Goal: Information Seeking & Learning: Check status

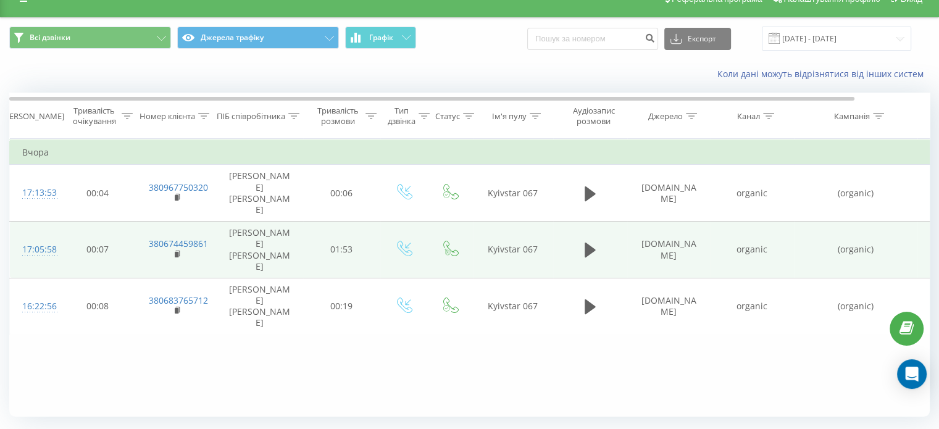
scroll to position [53, 0]
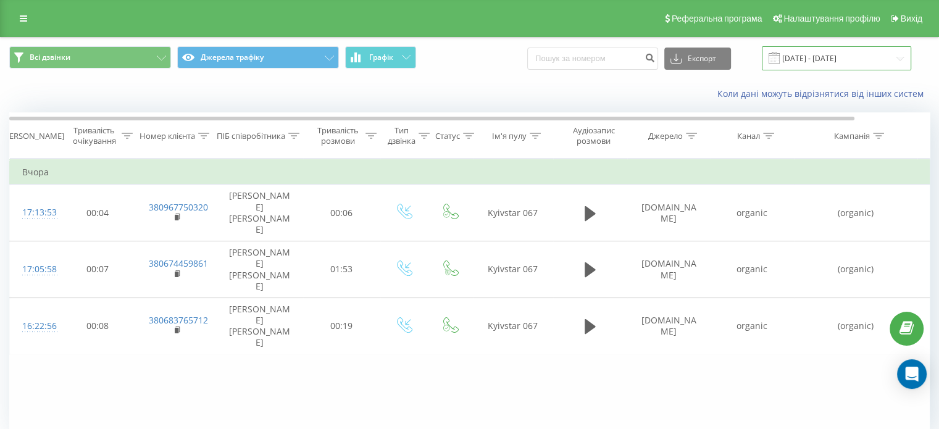
click at [897, 57] on input "[DATE] - [DATE]" at bounding box center [836, 58] width 149 height 24
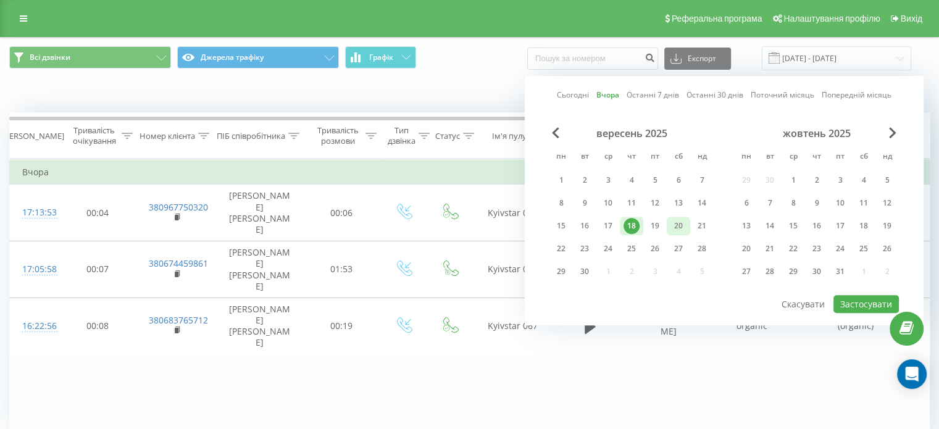
click at [666, 219] on div "15 16 17 18 19 20 21" at bounding box center [632, 226] width 164 height 19
click at [661, 222] on div "19" at bounding box center [655, 226] width 16 height 16
click at [845, 306] on button "Застосувати" at bounding box center [866, 304] width 65 height 18
type input "19.09.2025 - 19.09.2025"
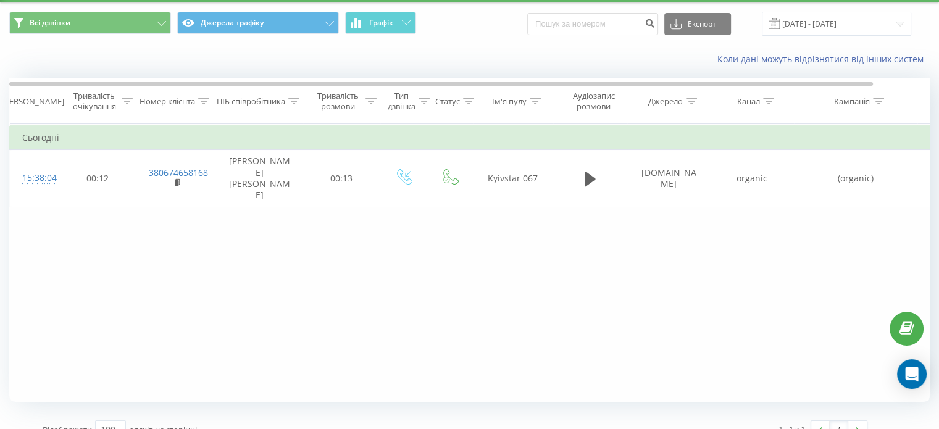
scroll to position [53, 0]
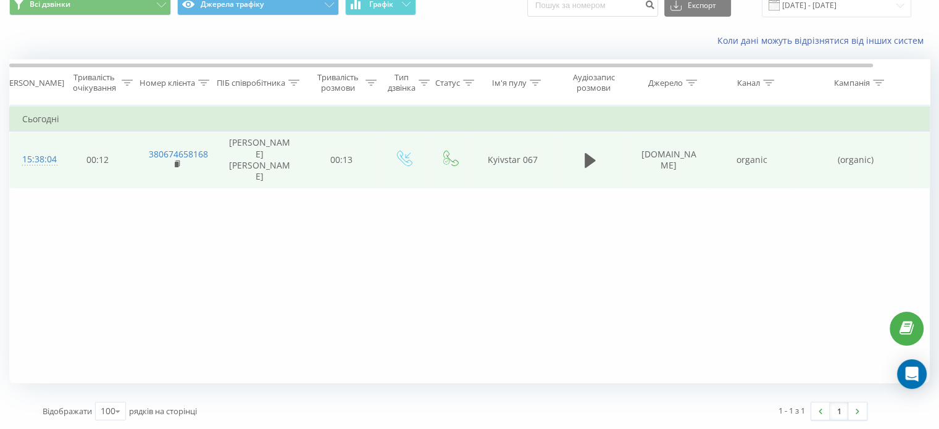
click at [225, 170] on td "[PERSON_NAME]" at bounding box center [260, 160] width 86 height 57
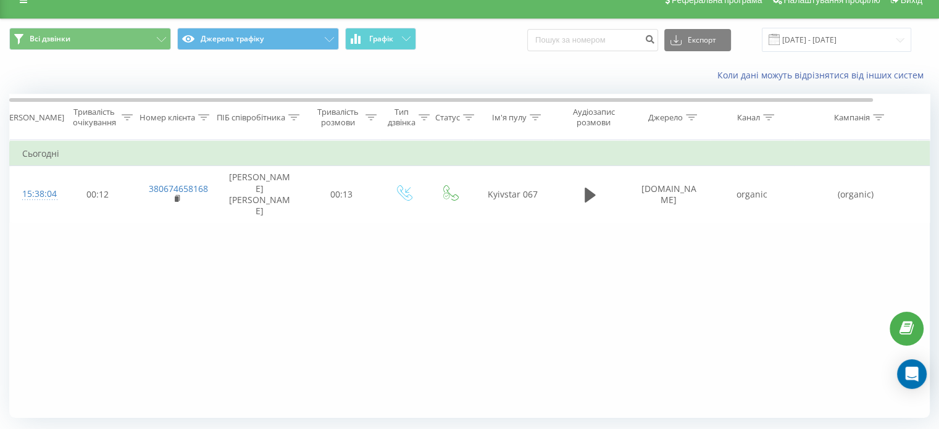
scroll to position [0, 0]
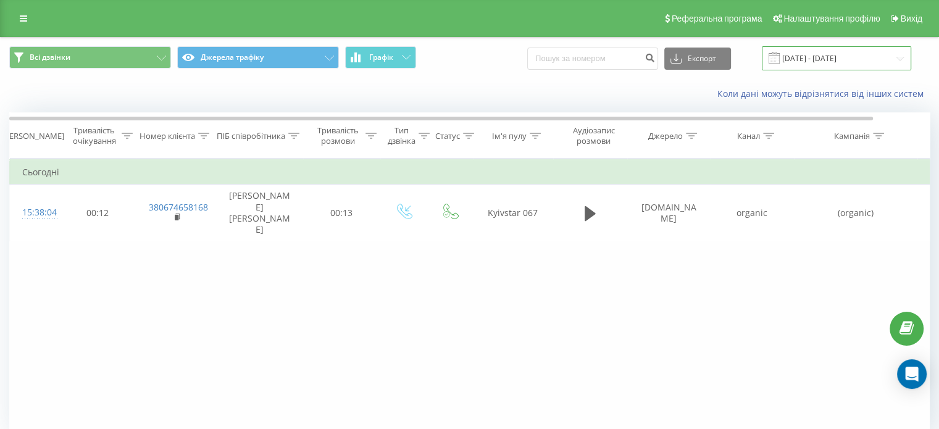
click at [865, 59] on input "19.09.2025 - 19.09.2025" at bounding box center [836, 58] width 149 height 24
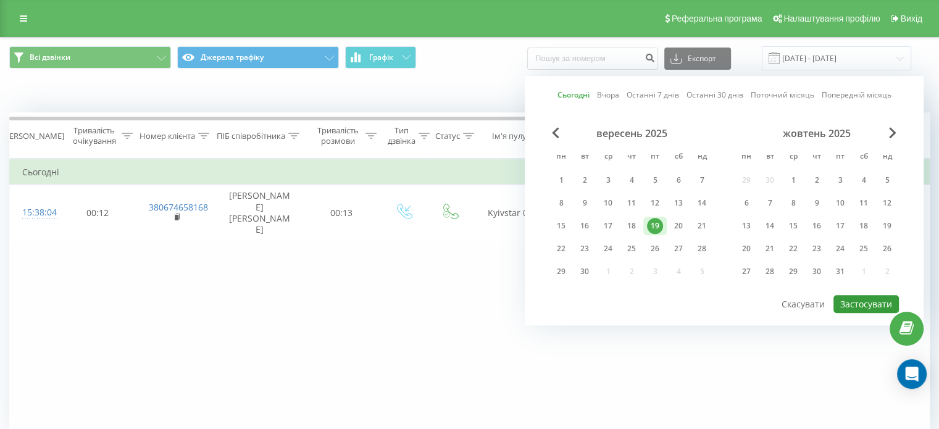
click at [857, 304] on button "Застосувати" at bounding box center [866, 304] width 65 height 18
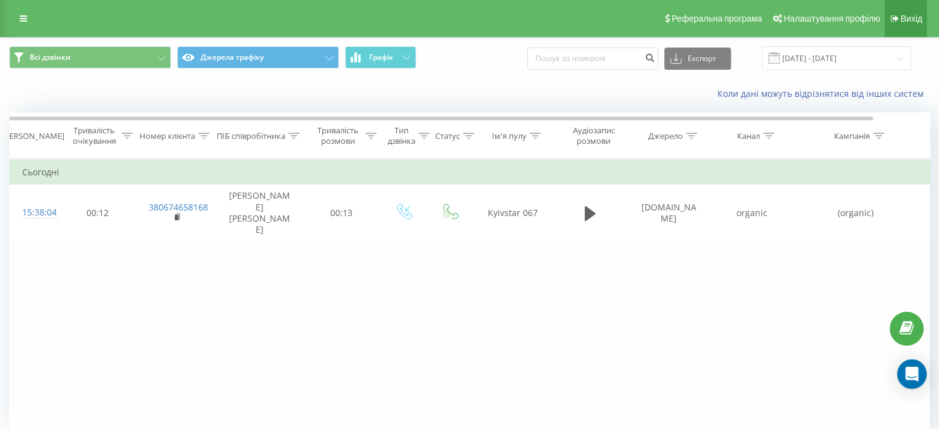
click at [905, 24] on link "Вихід" at bounding box center [906, 18] width 42 height 37
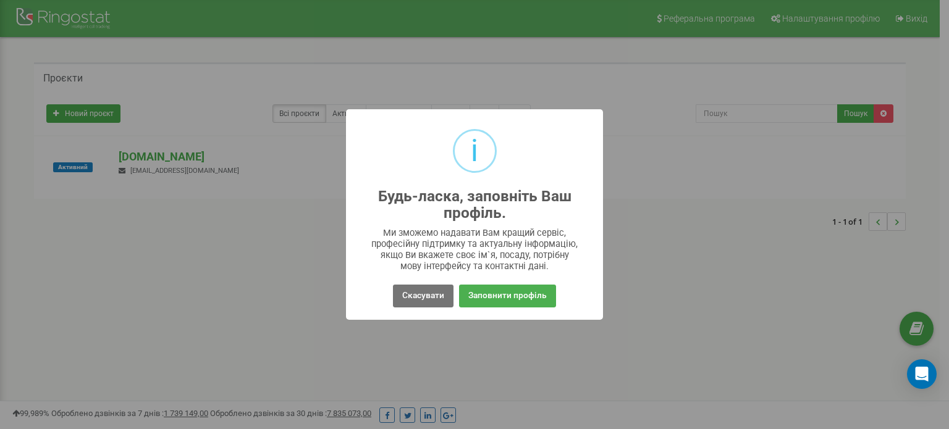
click at [449, 330] on div "i Будь-ласка, заповніть Ваш профіль. × Ми зможемо надавати Вам кращий сервіс, п…" at bounding box center [474, 214] width 949 height 429
click at [410, 296] on button "Скасувати" at bounding box center [423, 296] width 61 height 23
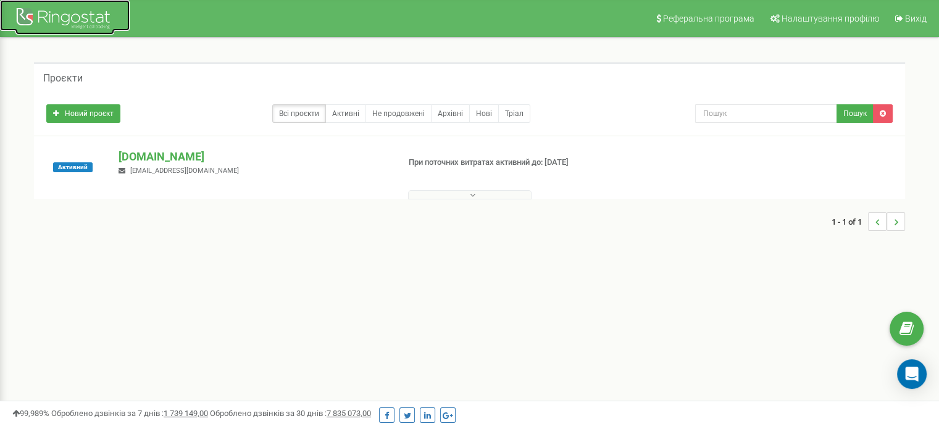
click at [78, 10] on div at bounding box center [64, 20] width 99 height 30
click at [73, 74] on h5 "Проєкти" at bounding box center [63, 78] width 40 height 11
click at [931, 16] on link "Вихід" at bounding box center [910, 18] width 46 height 37
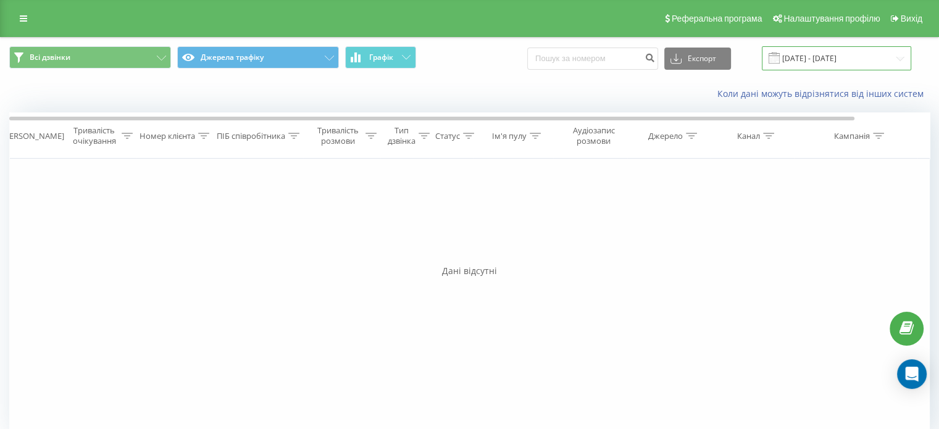
click at [885, 50] on input "[DATE] - [DATE]" at bounding box center [836, 58] width 149 height 24
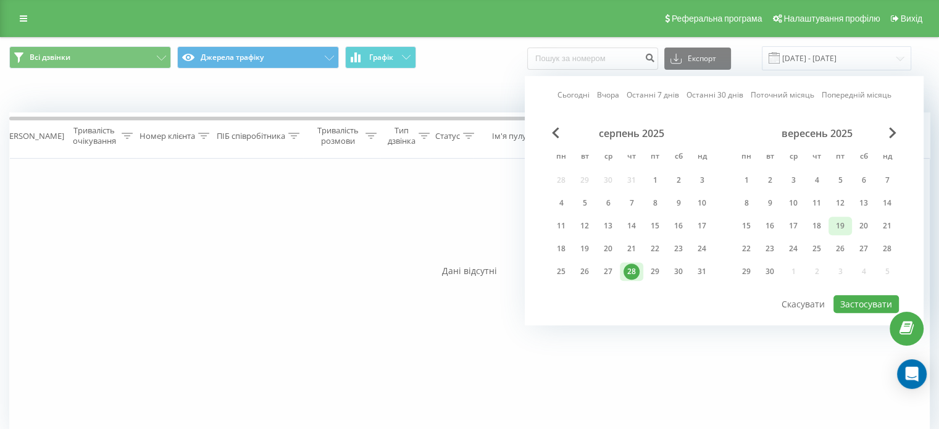
click at [841, 225] on div "19" at bounding box center [841, 226] width 16 height 16
click at [813, 229] on div "18" at bounding box center [817, 226] width 16 height 16
click at [862, 290] on div "серпень 2025 пн вт ср чт пт сб нд 28 29 30 31 1 2 3 4 5 6 7 8 9 10 11 12 13 14 …" at bounding box center [725, 210] width 350 height 167
click at [862, 296] on button "Застосувати" at bounding box center [866, 304] width 65 height 18
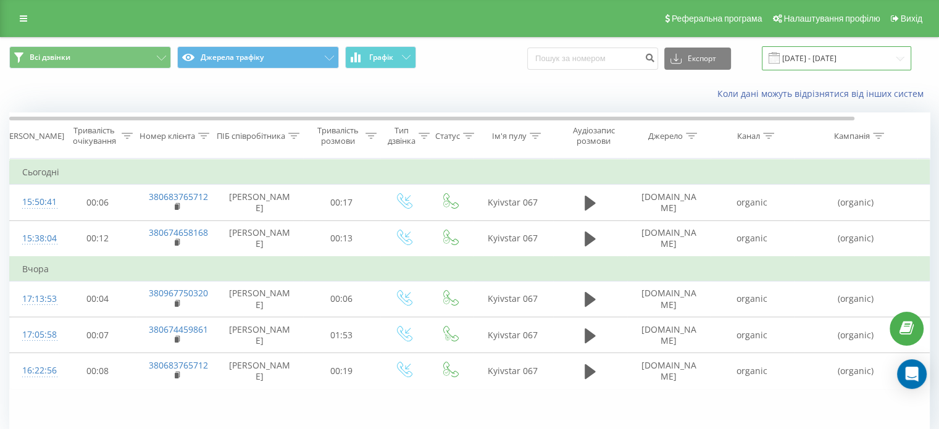
click at [902, 66] on input "[DATE] - [DATE]" at bounding box center [836, 58] width 149 height 24
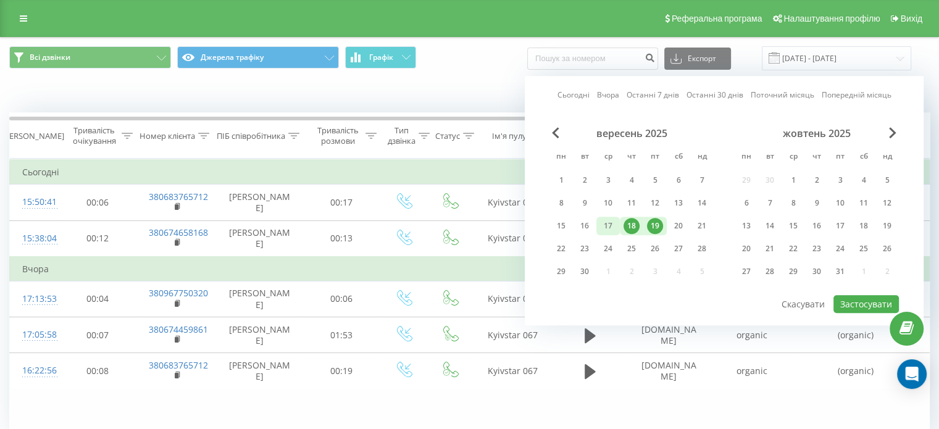
click at [613, 222] on div "17" at bounding box center [608, 226] width 16 height 16
drag, startPoint x: 649, startPoint y: 224, endPoint x: 704, endPoint y: 239, distance: 56.9
click at [648, 224] on div "19" at bounding box center [655, 226] width 16 height 16
click at [850, 306] on button "Застосувати" at bounding box center [866, 304] width 65 height 18
type input "[DATE] - [DATE]"
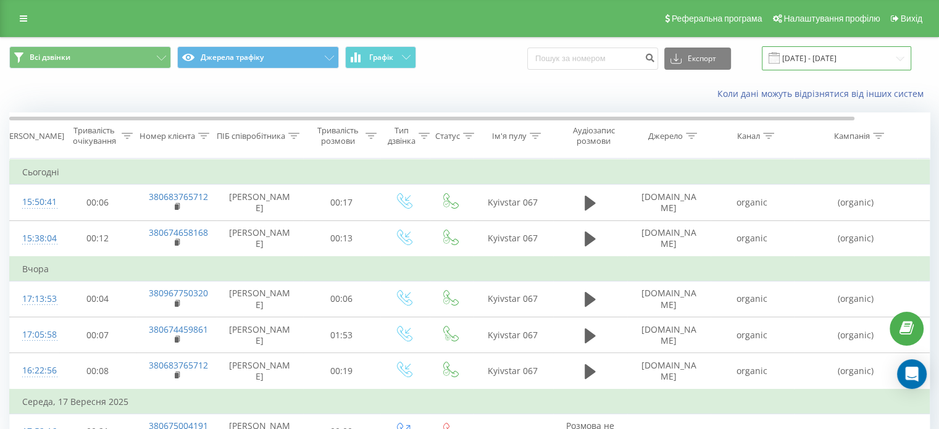
click at [847, 64] on input "[DATE] - [DATE]" at bounding box center [836, 58] width 149 height 24
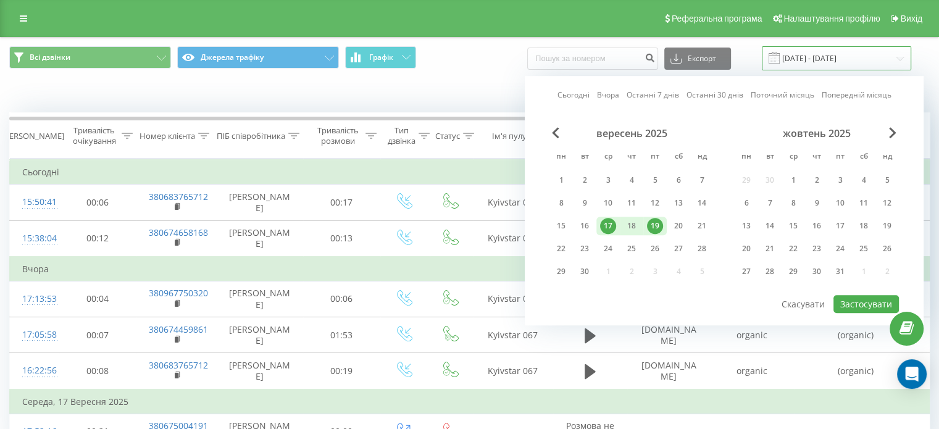
click at [847, 64] on input "[DATE] - [DATE]" at bounding box center [836, 58] width 149 height 24
click at [454, 75] on div "Всі дзвінки Джерела трафіку Графік Експорт .csv .xls .xlsx [DATE] - [DATE] Сьог…" at bounding box center [470, 58] width 938 height 41
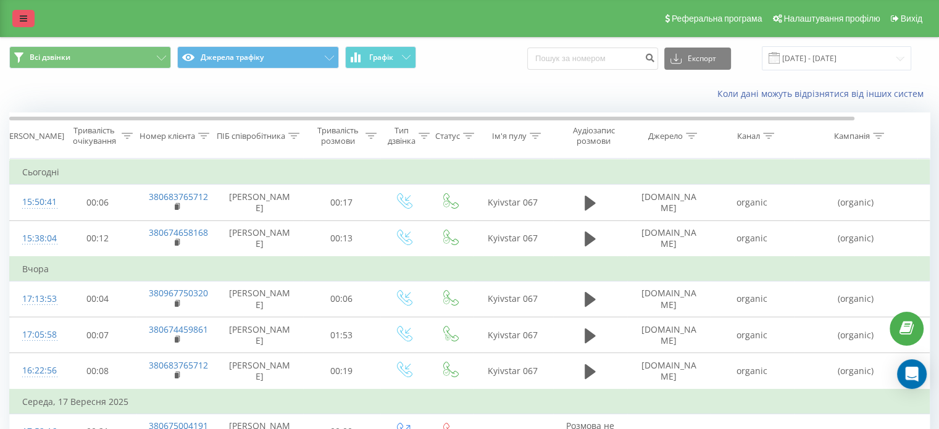
click at [22, 17] on div "Реферальна програма Налаштування профілю Вихід" at bounding box center [469, 18] width 939 height 37
click at [25, 15] on icon at bounding box center [23, 18] width 7 height 9
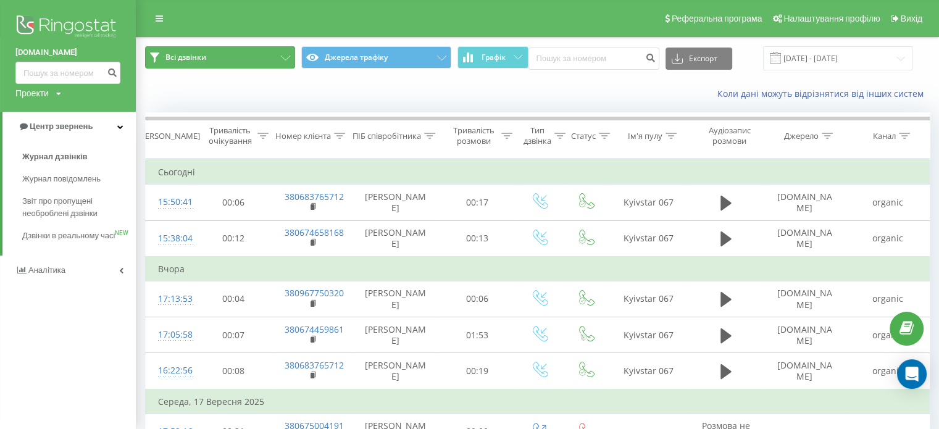
click at [207, 66] on button "Всі дзвінки" at bounding box center [220, 57] width 150 height 22
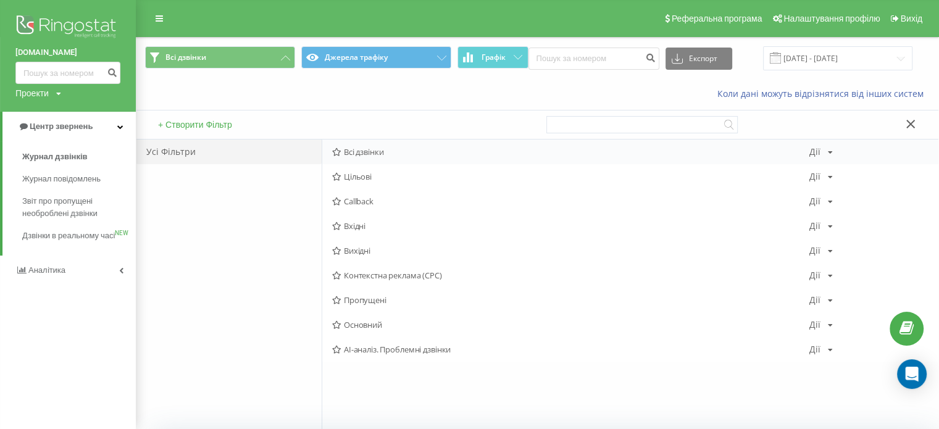
click at [329, 152] on div "Всі дзвінки [PERSON_NAME] Копіювати Видалити За замовчуванням Поділитися" at bounding box center [630, 152] width 616 height 25
click at [230, 76] on div "Всі дзвінки Джерела трафіку Графік Експорт .csv .xls .xlsx [DATE] - [DATE]" at bounding box center [537, 58] width 802 height 41
click at [159, 17] on icon at bounding box center [159, 18] width 7 height 9
